Goal: Navigation & Orientation: Find specific page/section

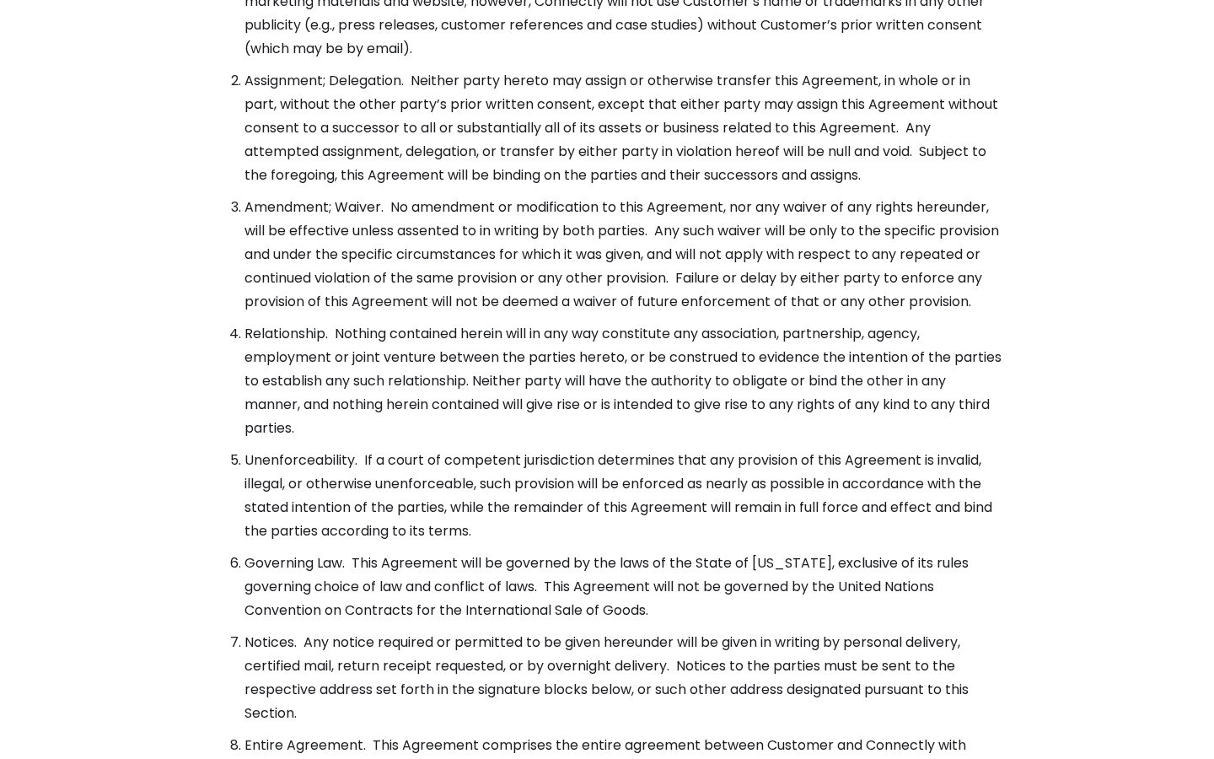
scroll to position [6129, 0]
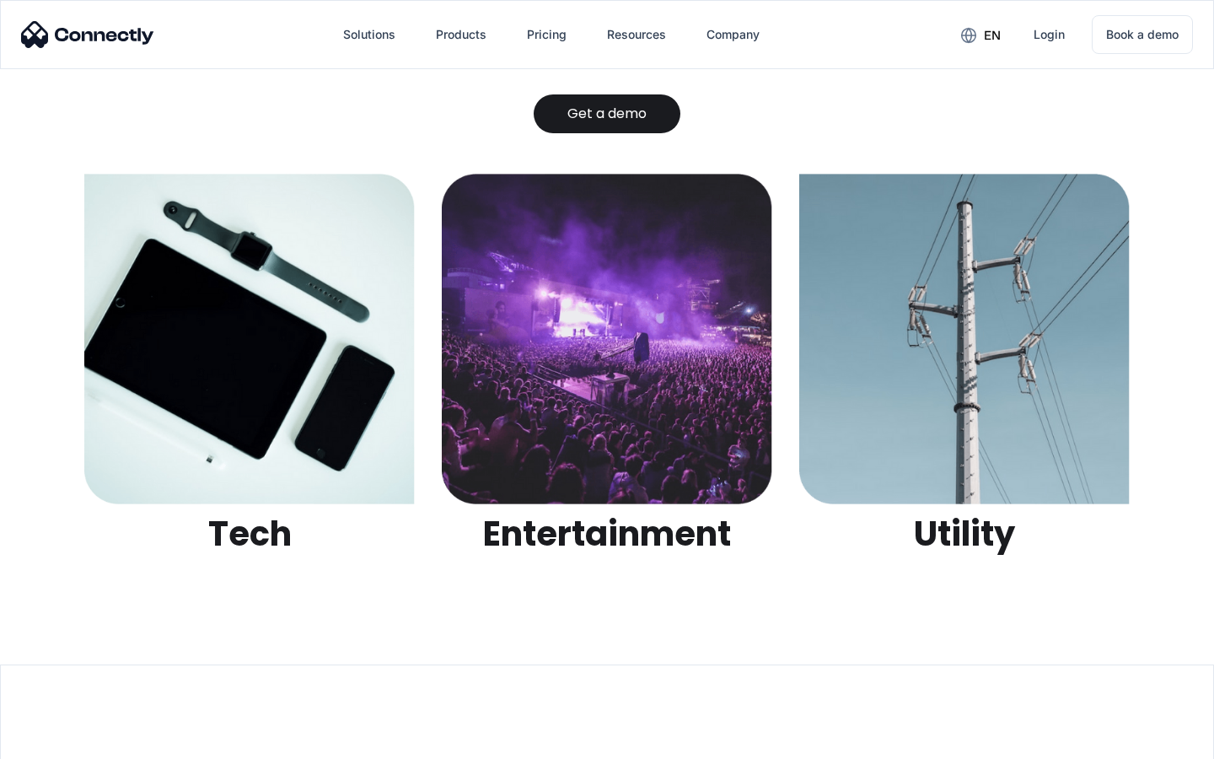
scroll to position [5318, 0]
